Goal: Information Seeking & Learning: Learn about a topic

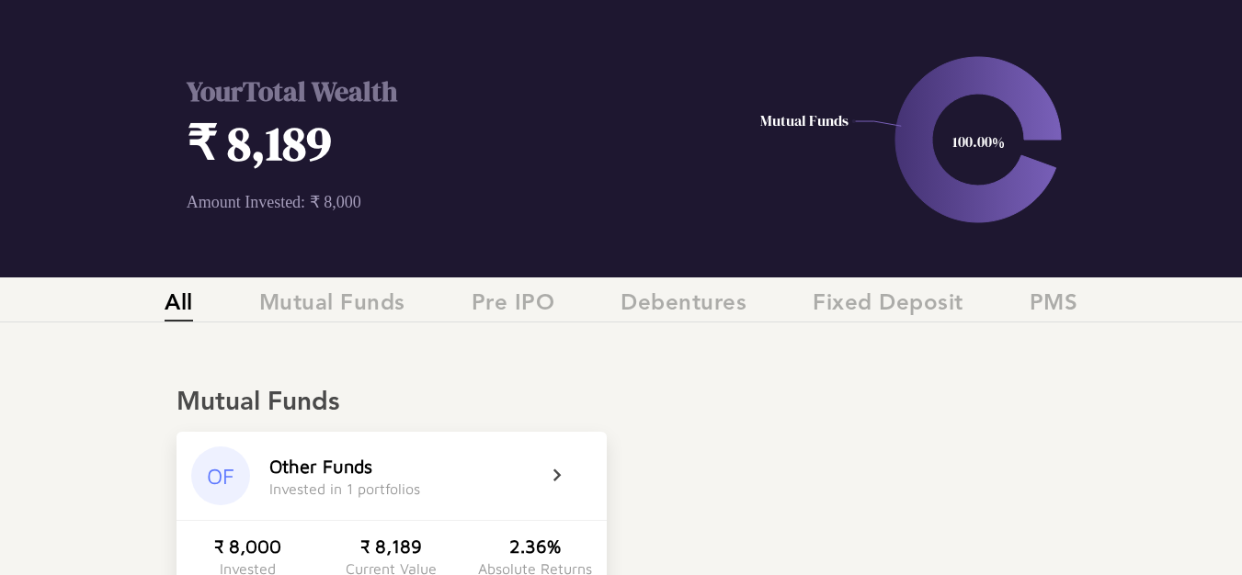
scroll to position [184, 0]
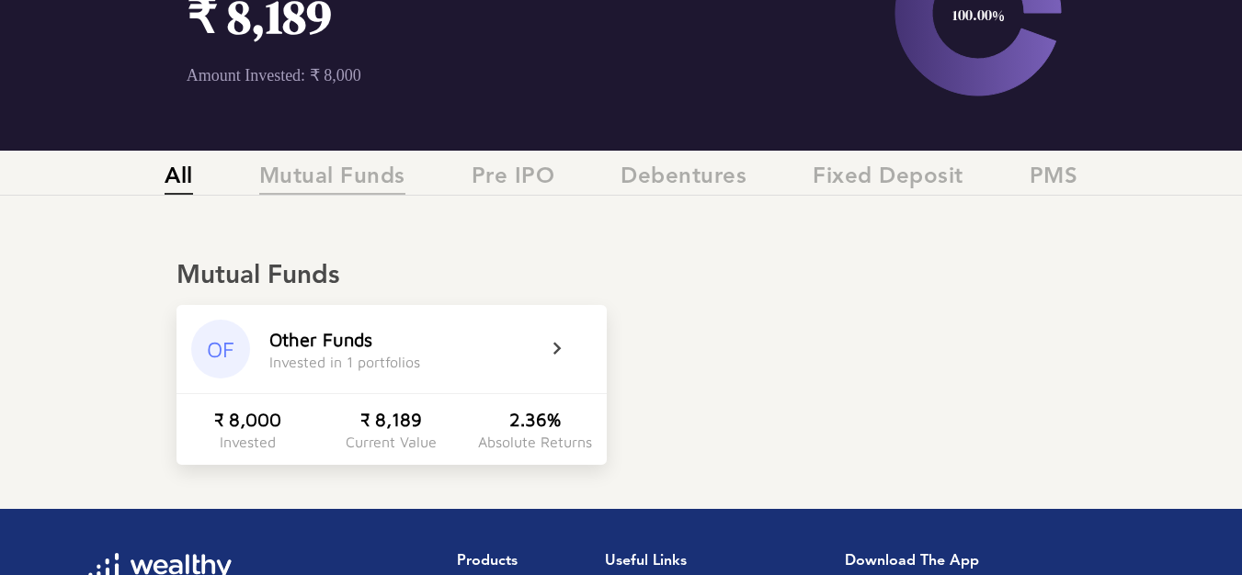
click at [347, 176] on span "Mutual Funds" at bounding box center [332, 180] width 146 height 30
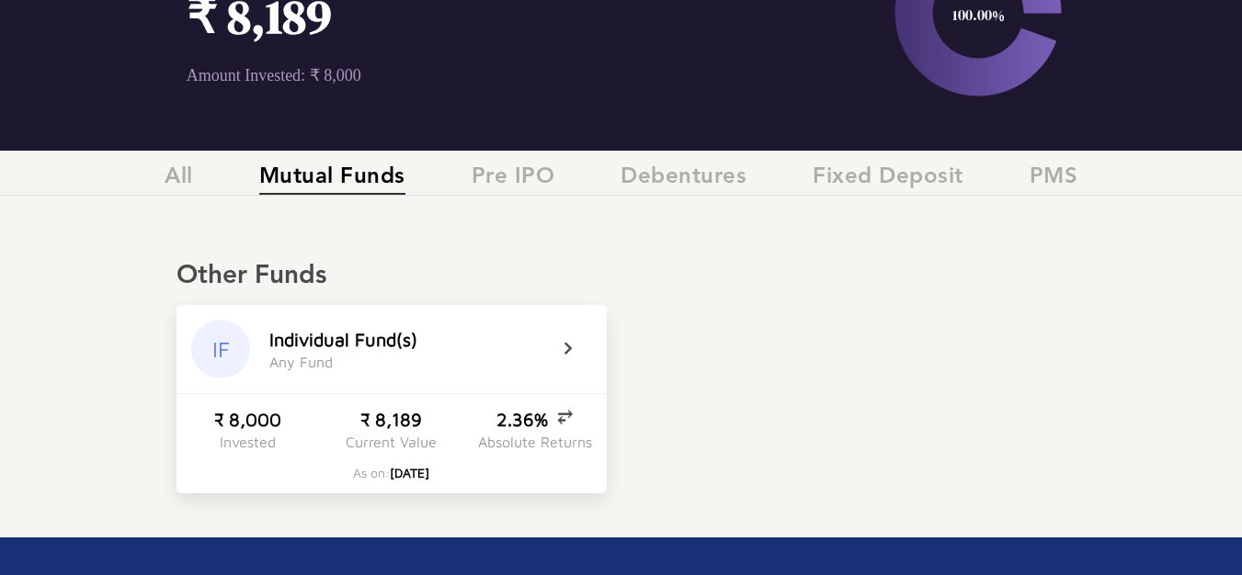
click at [564, 345] on icon at bounding box center [580, 349] width 46 height 22
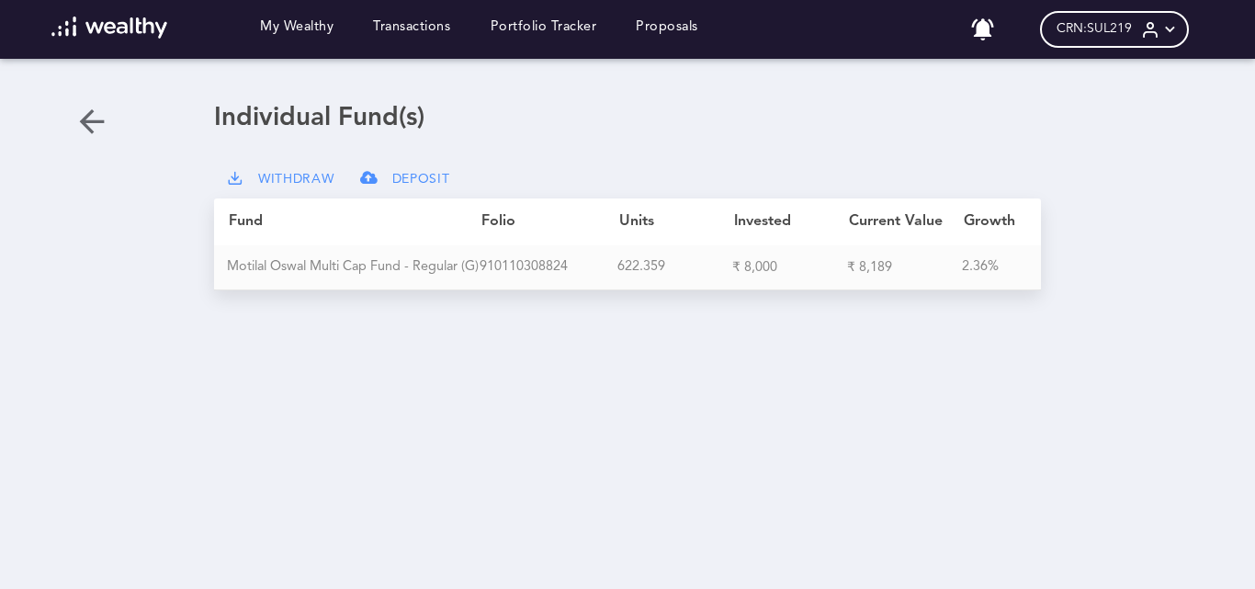
click at [363, 265] on div "M o t i l a l O s w a l M u l t i C a p F u n d - R e g u l a r ( G )" at bounding box center [353, 267] width 253 height 17
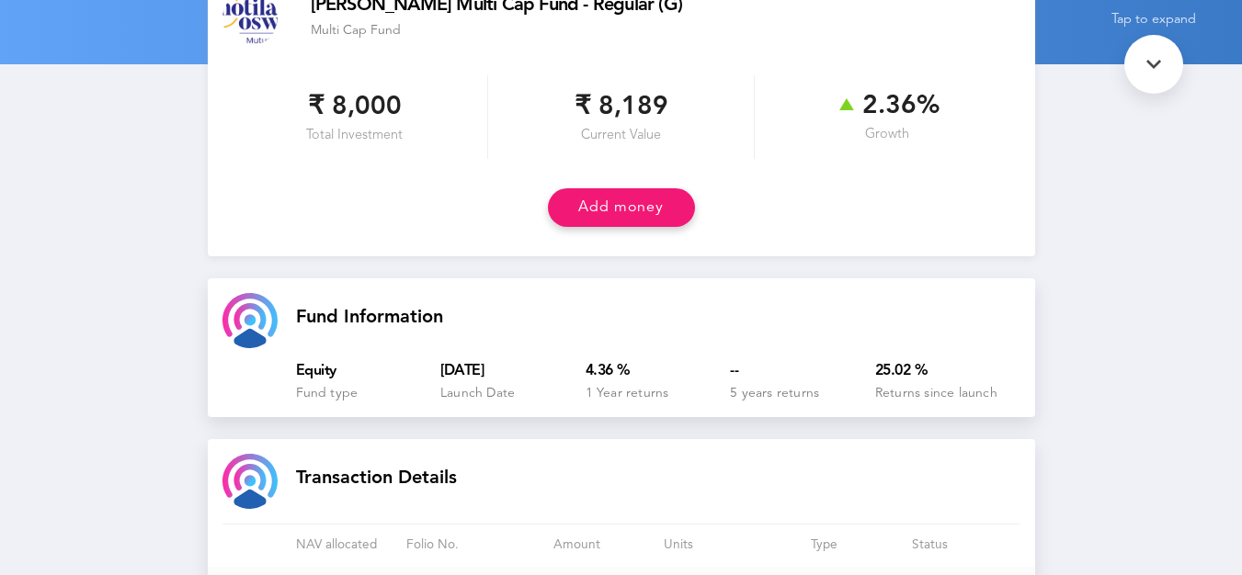
scroll to position [92, 0]
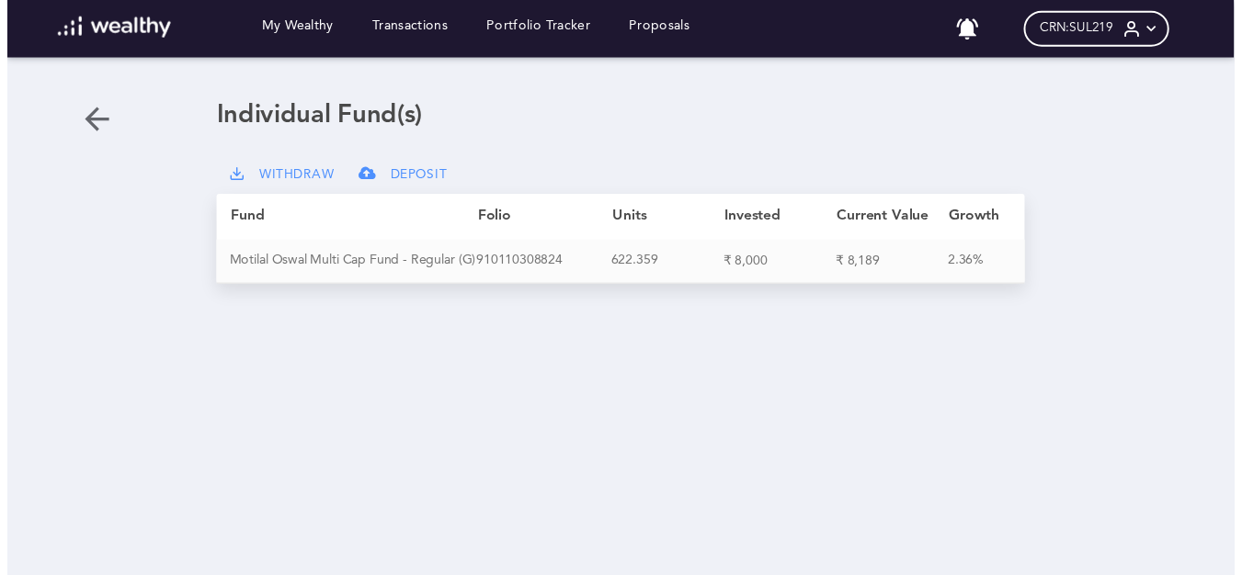
scroll to position [59, 0]
